Goal: Task Accomplishment & Management: Manage account settings

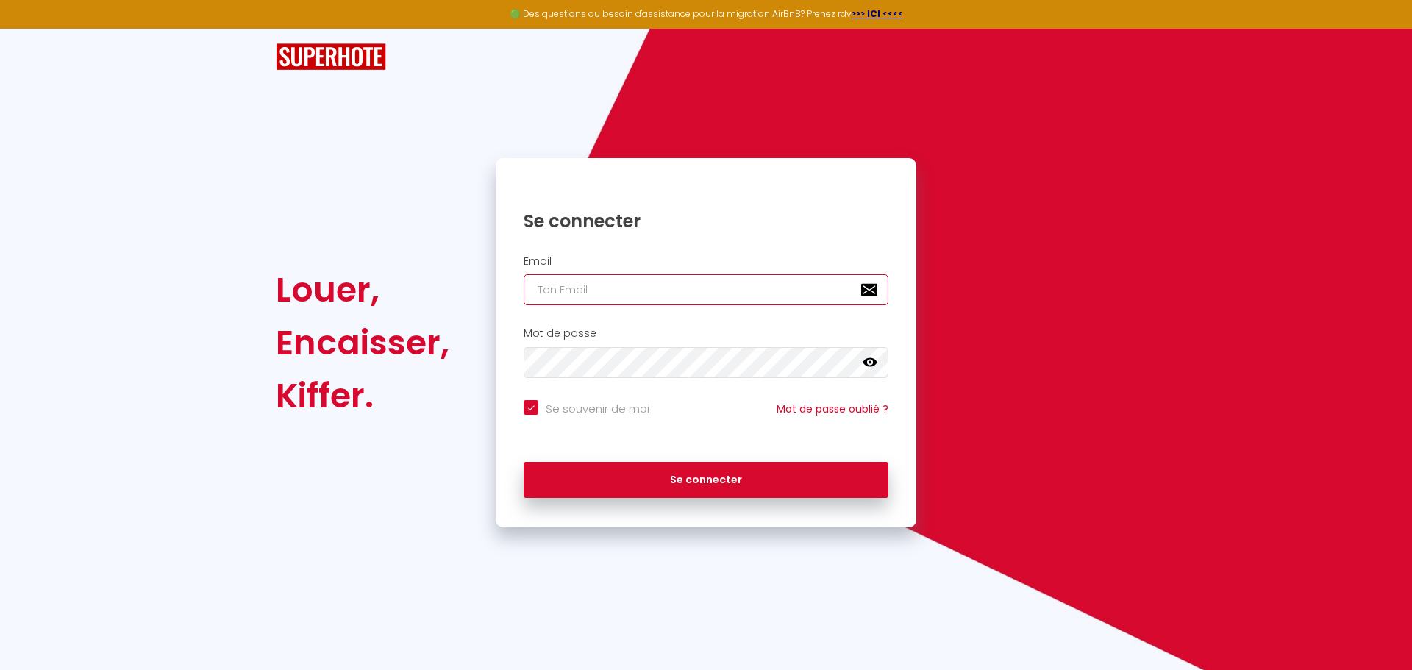
click at [664, 295] on input "email" at bounding box center [706, 289] width 365 height 31
type input "p"
checkbox input "true"
type input "pa"
checkbox input "true"
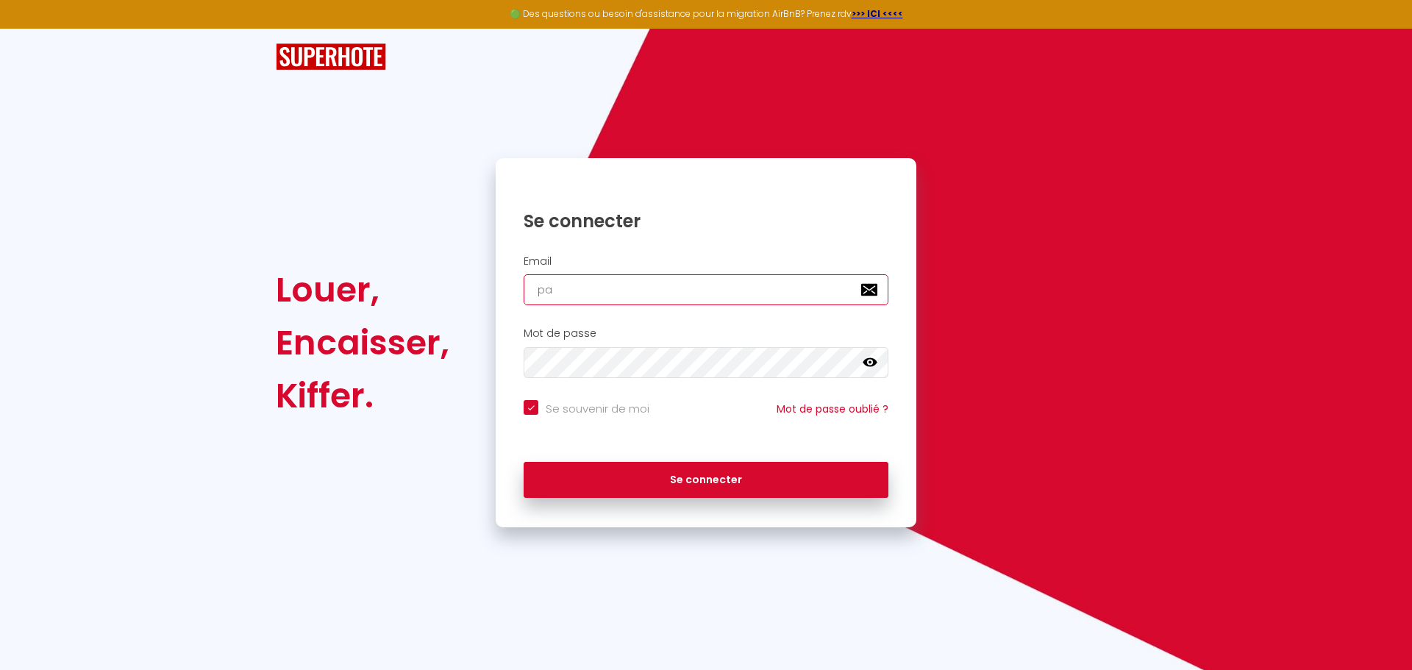
type input "pas"
checkbox input "true"
type input "pasc"
checkbox input "true"
type input "pasca"
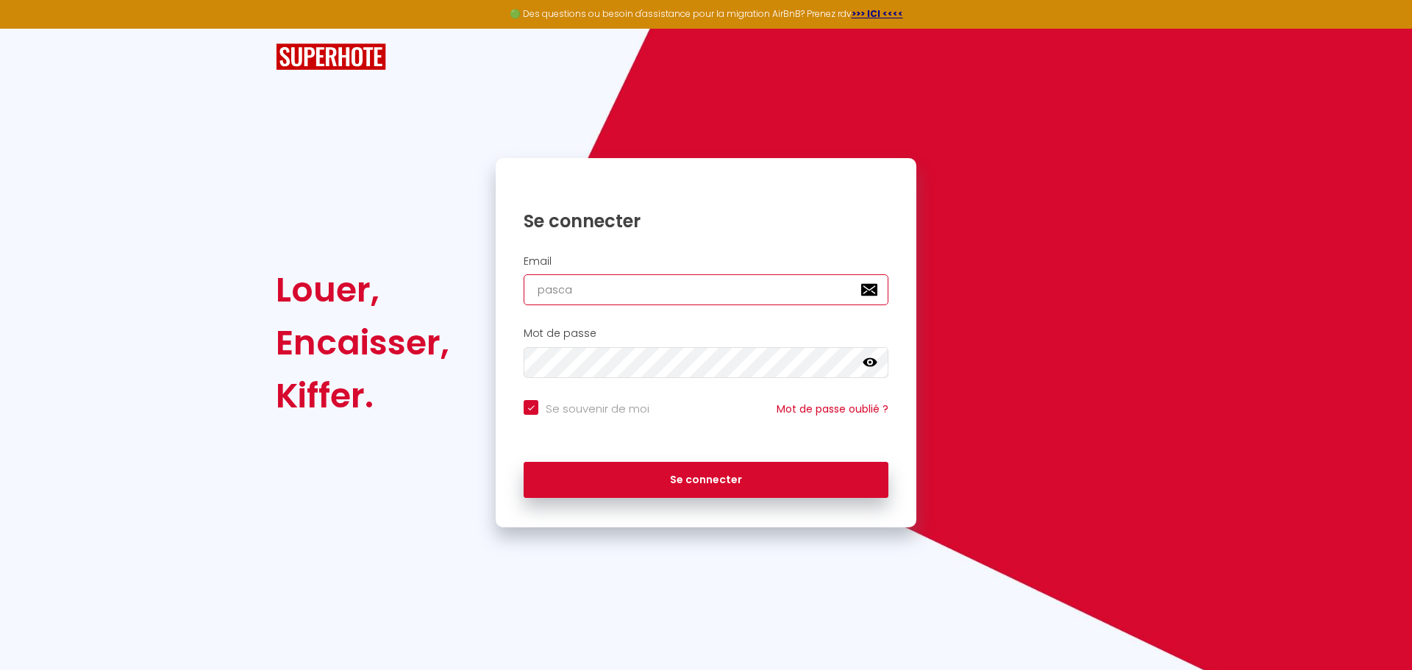
checkbox input "true"
type input "pascal"
checkbox input "true"
type input "[PERSON_NAME][EMAIL_ADDRESS][DOMAIN_NAME]"
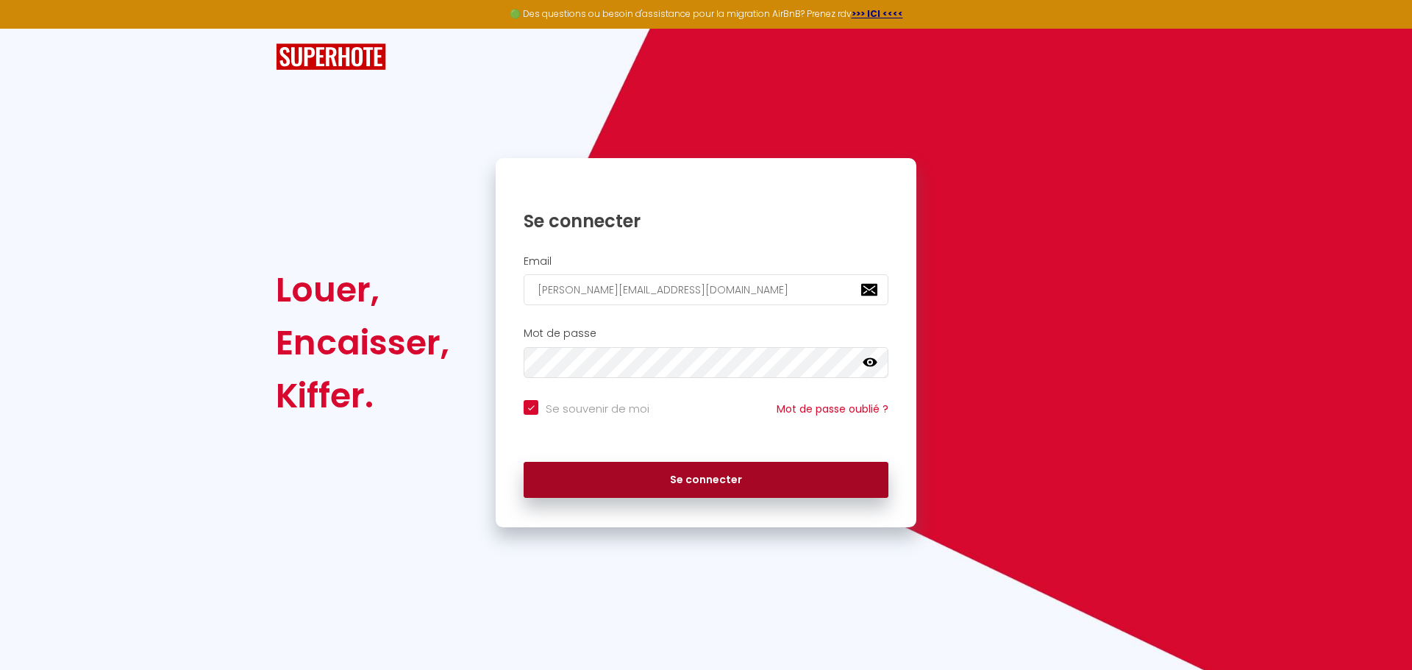
click at [732, 481] on button "Se connecter" at bounding box center [706, 480] width 365 height 37
checkbox input "true"
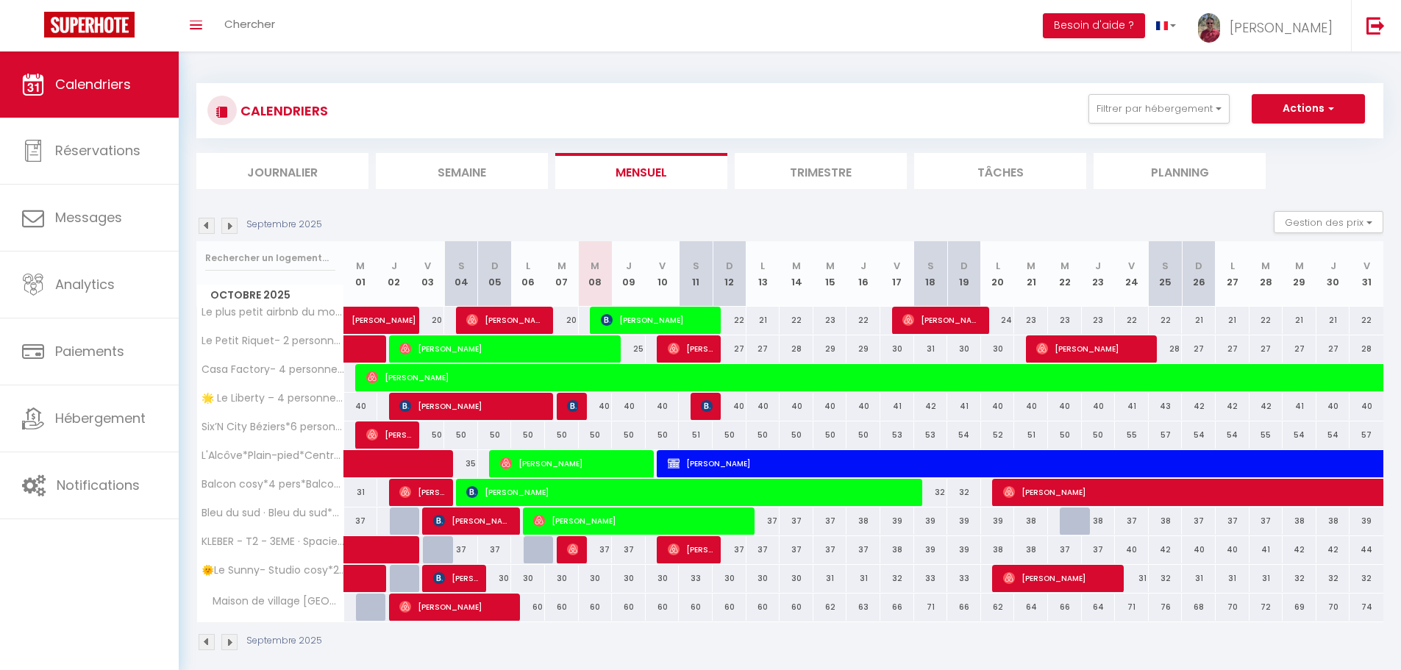
click at [811, 165] on li "Trimestre" at bounding box center [821, 171] width 172 height 36
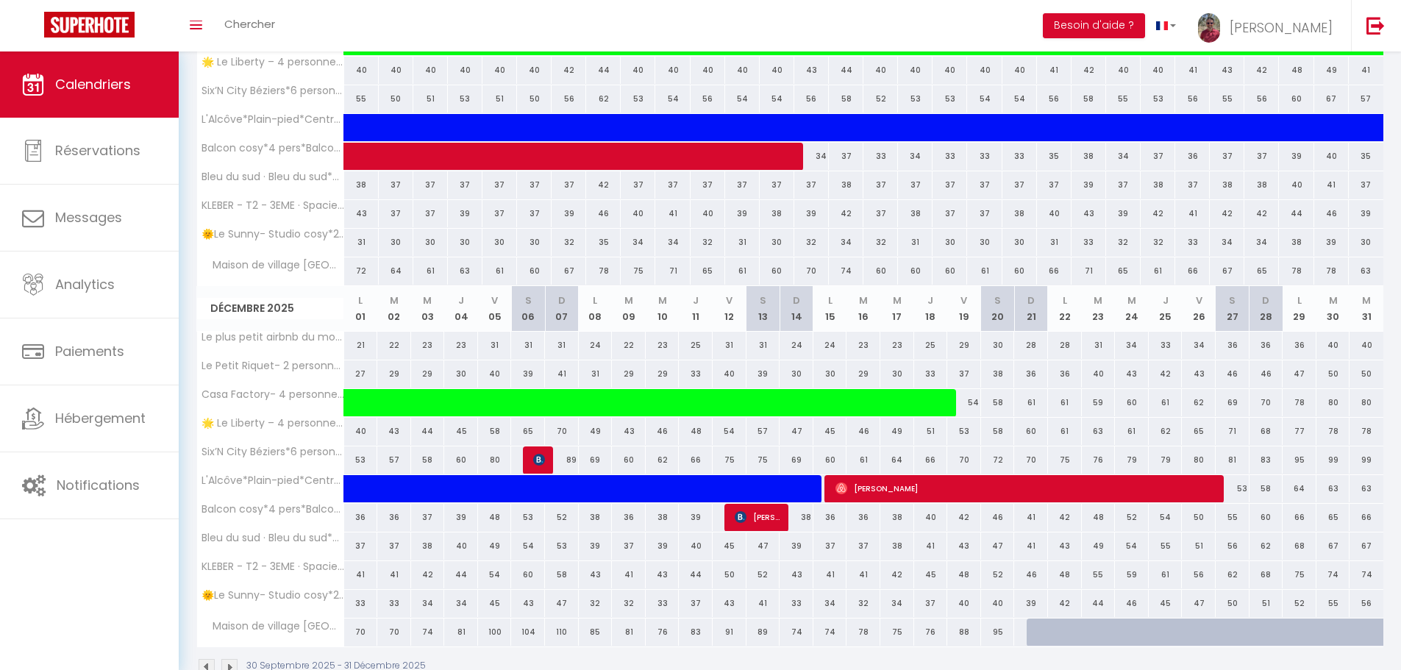
scroll to position [735, 0]
